Goal: Task Accomplishment & Management: Manage account settings

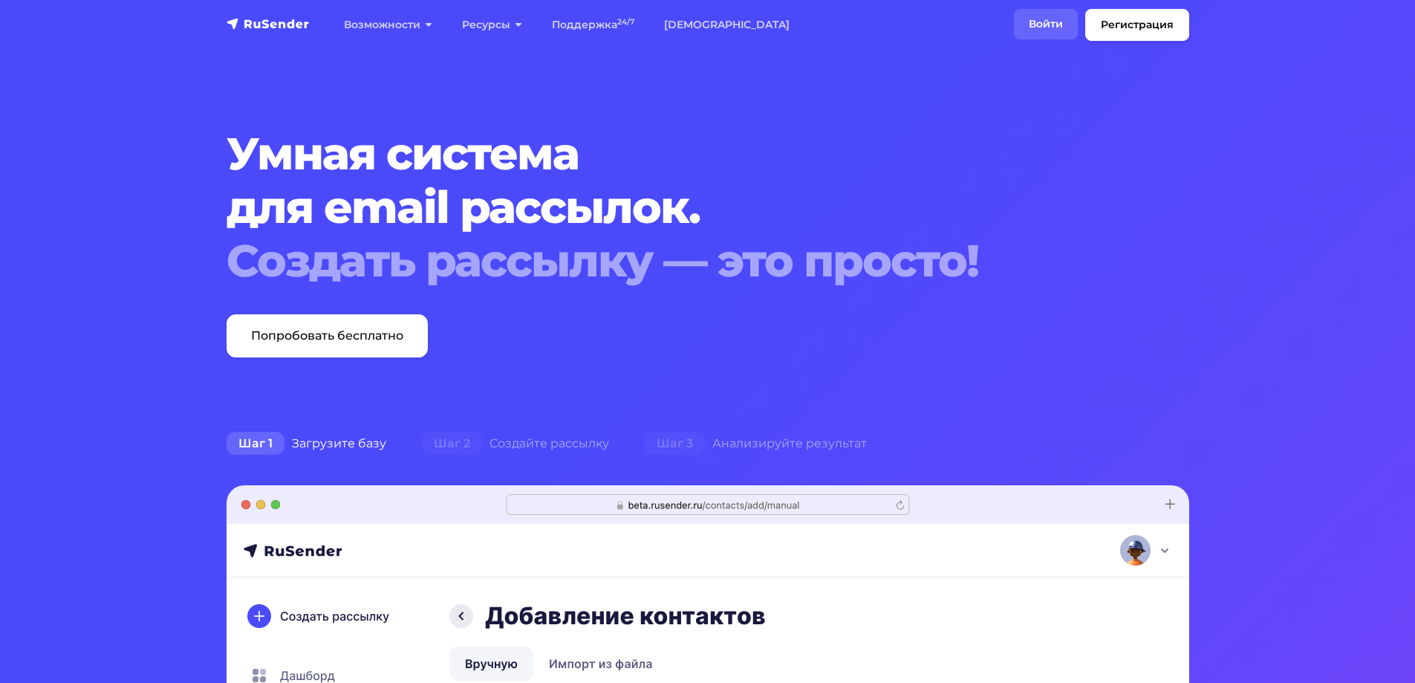
click at [1049, 17] on link "Войти" at bounding box center [1046, 24] width 64 height 30
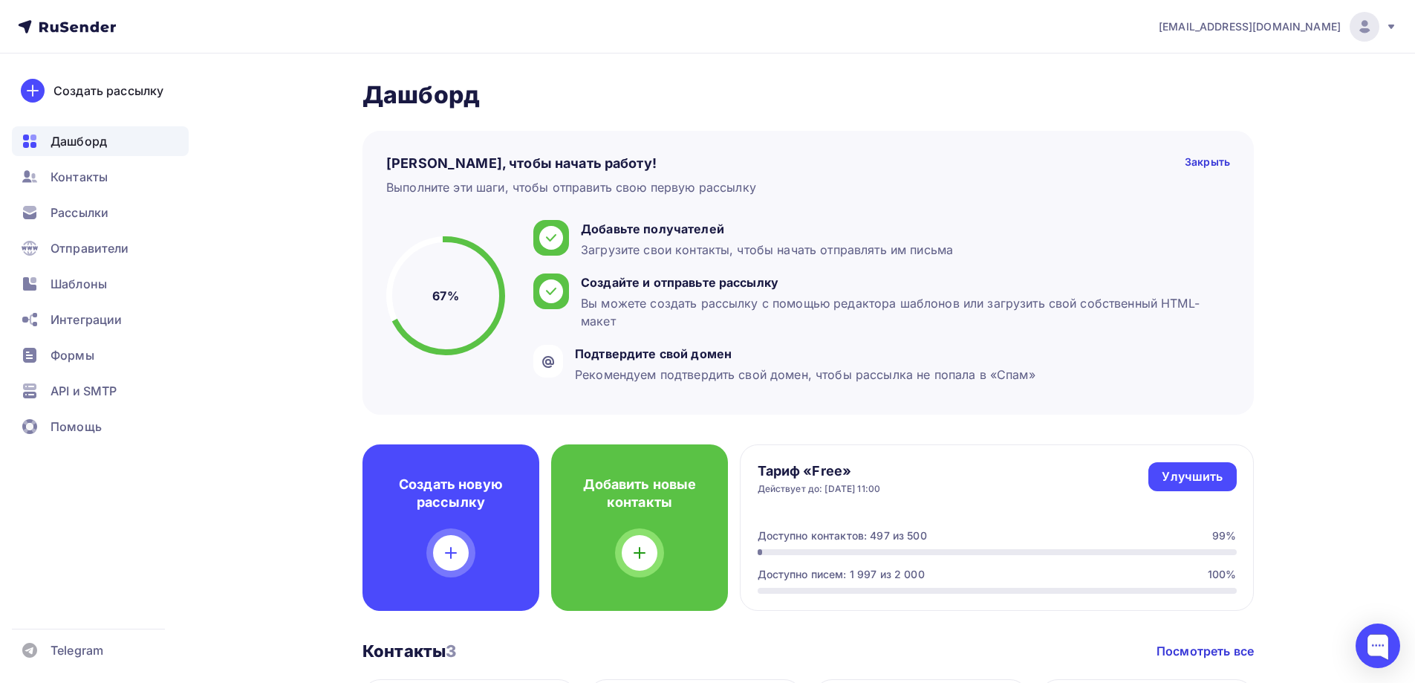
click at [1275, 27] on span "[EMAIL_ADDRESS][DOMAIN_NAME]" at bounding box center [1250, 26] width 182 height 15
click at [1173, 19] on div "[EMAIL_ADDRESS][DOMAIN_NAME] Аккаунт Тарифы Выйти" at bounding box center [1270, 27] width 254 height 30
drag, startPoint x: 1169, startPoint y: 23, endPoint x: 1346, endPoint y: 27, distance: 176.8
click at [1346, 27] on div "[EMAIL_ADDRESS][DOMAIN_NAME] Аккаунт Тарифы Выйти" at bounding box center [1270, 27] width 254 height 30
copy div "[EMAIL_ADDRESS][DOMAIN_NAME]"
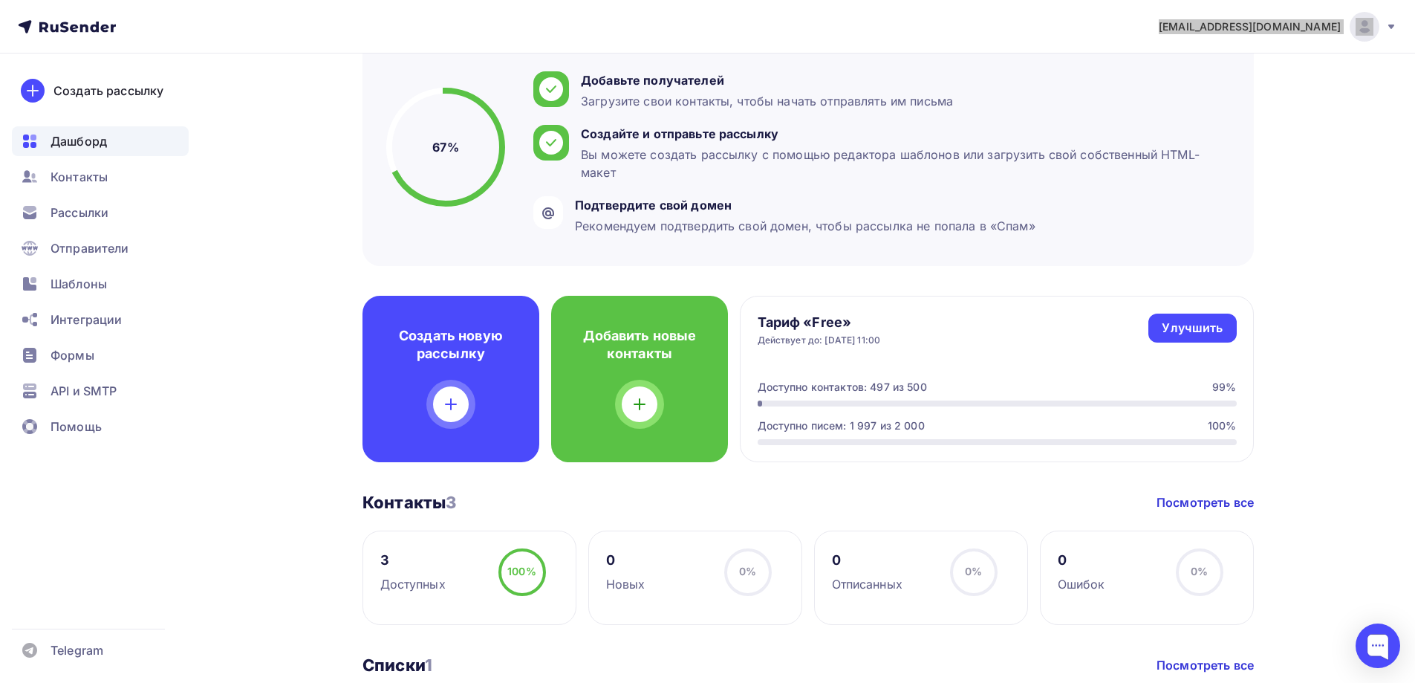
scroll to position [297, 0]
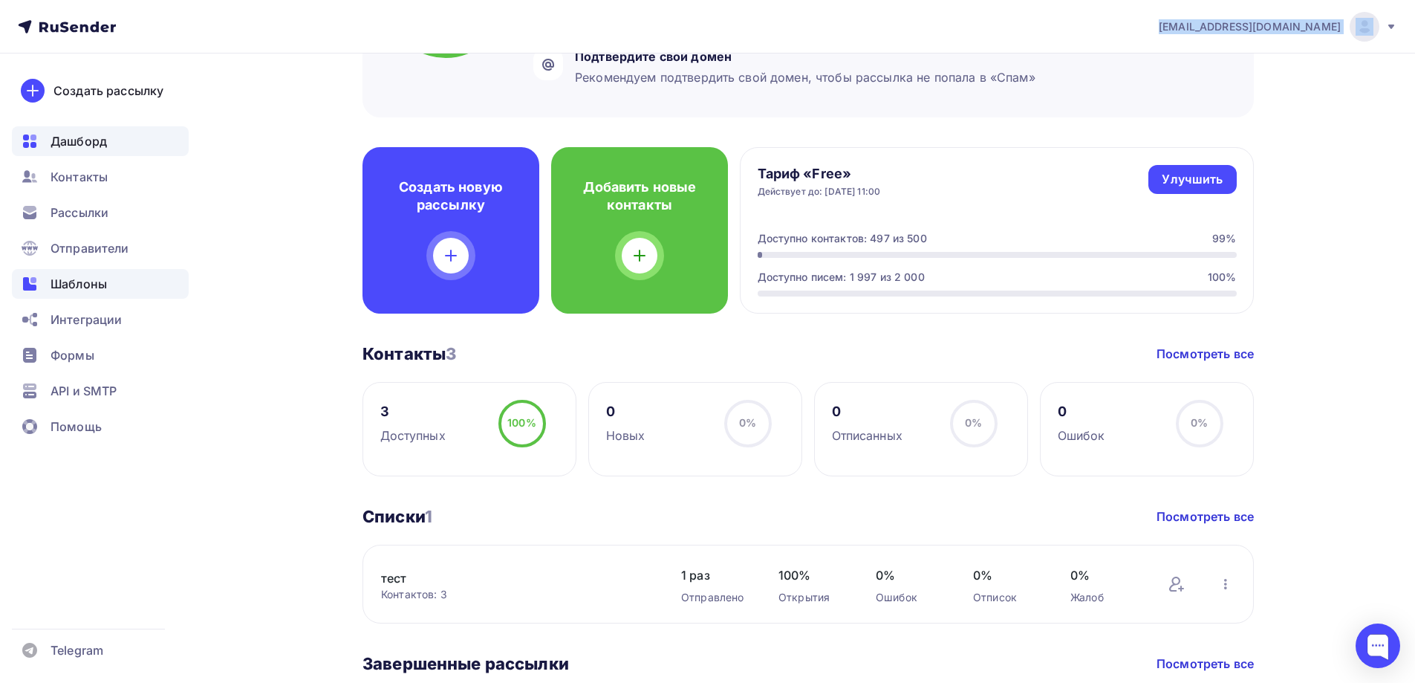
click at [89, 278] on span "Шаблоны" at bounding box center [79, 284] width 56 height 18
